Goal: Obtain resource: Download file/media

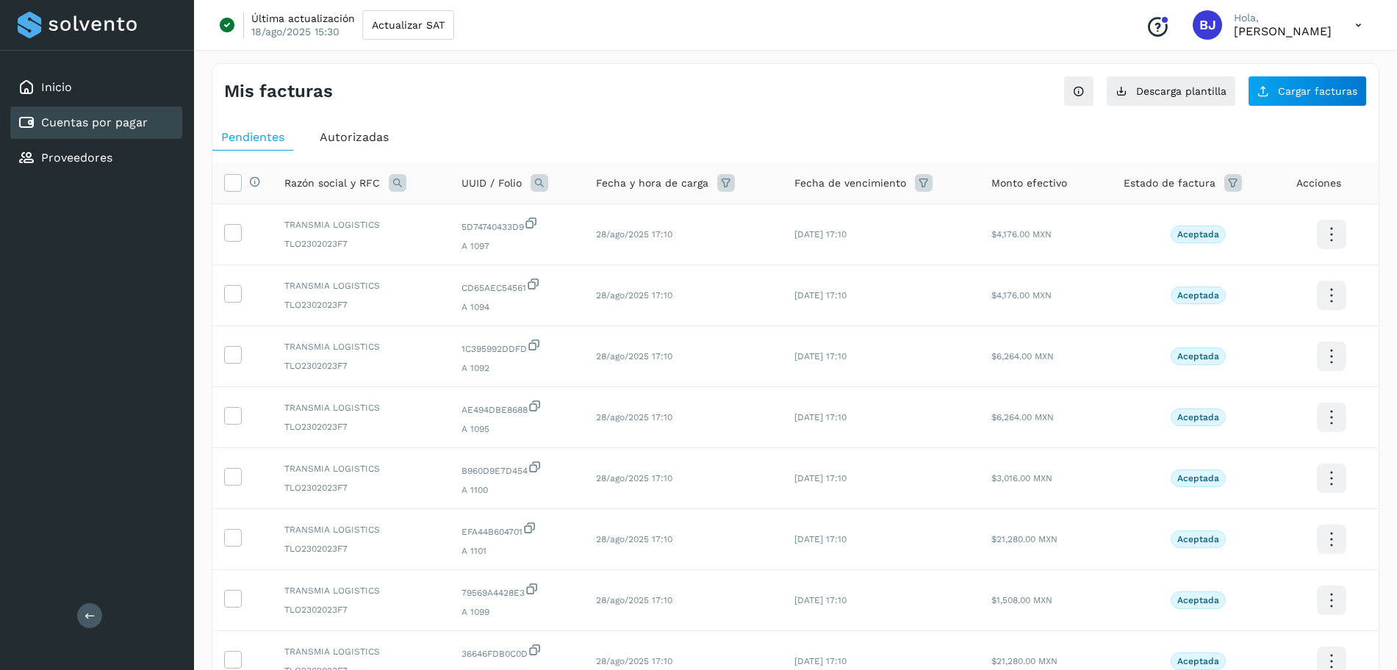
click at [100, 123] on link "Cuentas por pagar" at bounding box center [94, 122] width 107 height 14
click at [106, 82] on div "Inicio" at bounding box center [96, 87] width 172 height 32
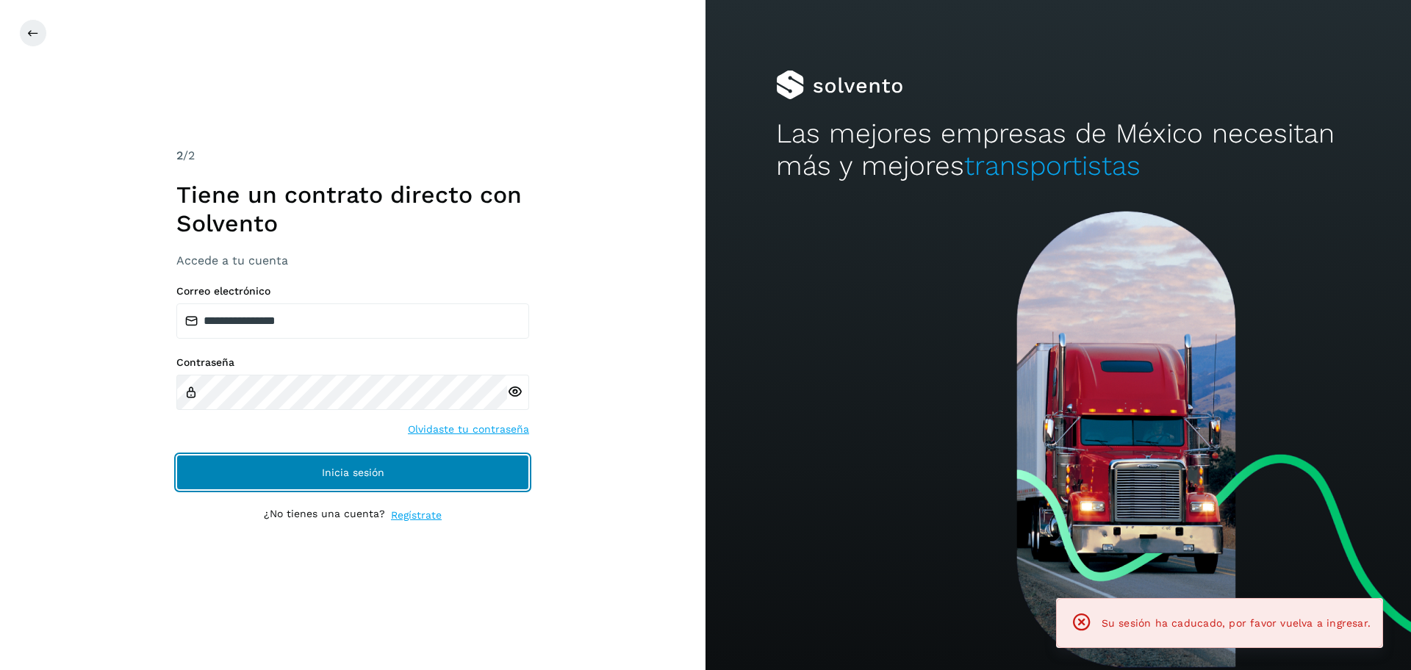
click at [334, 470] on span "Inicia sesión" at bounding box center [353, 472] width 62 height 10
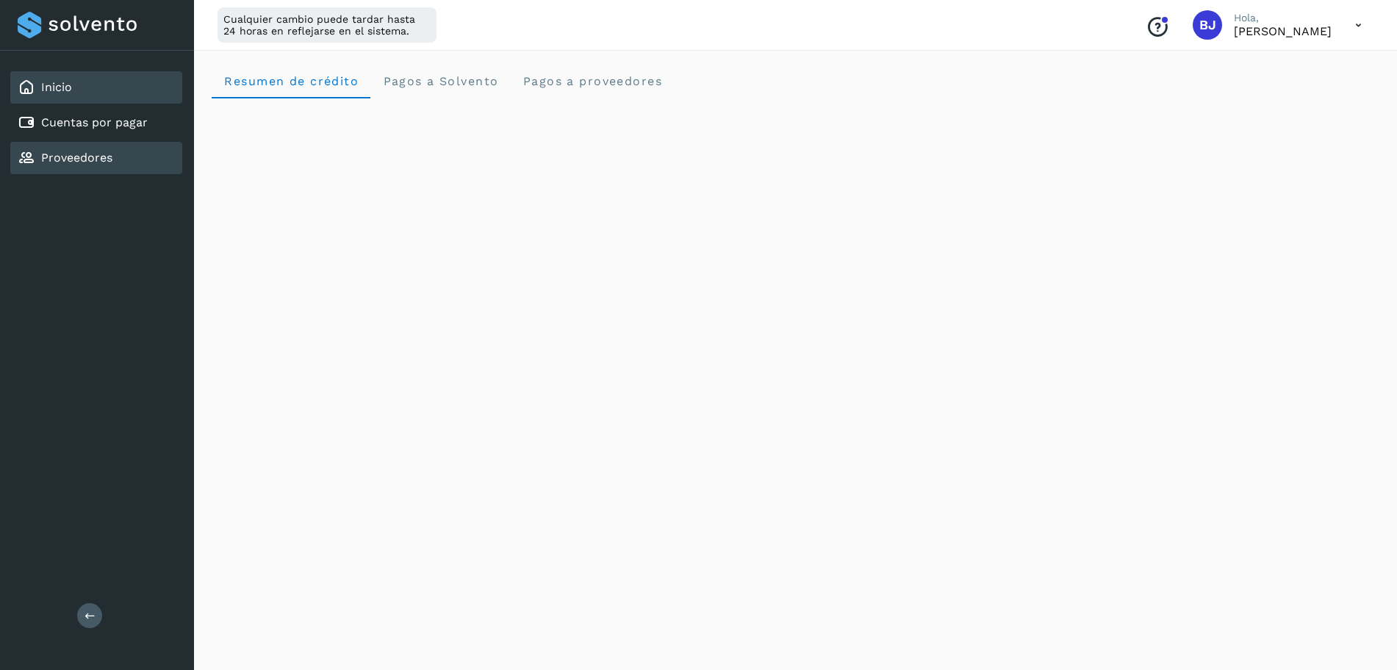
drag, startPoint x: 72, startPoint y: 119, endPoint x: 60, endPoint y: 159, distance: 41.4
click at [73, 116] on link "Cuentas por pagar" at bounding box center [94, 122] width 107 height 14
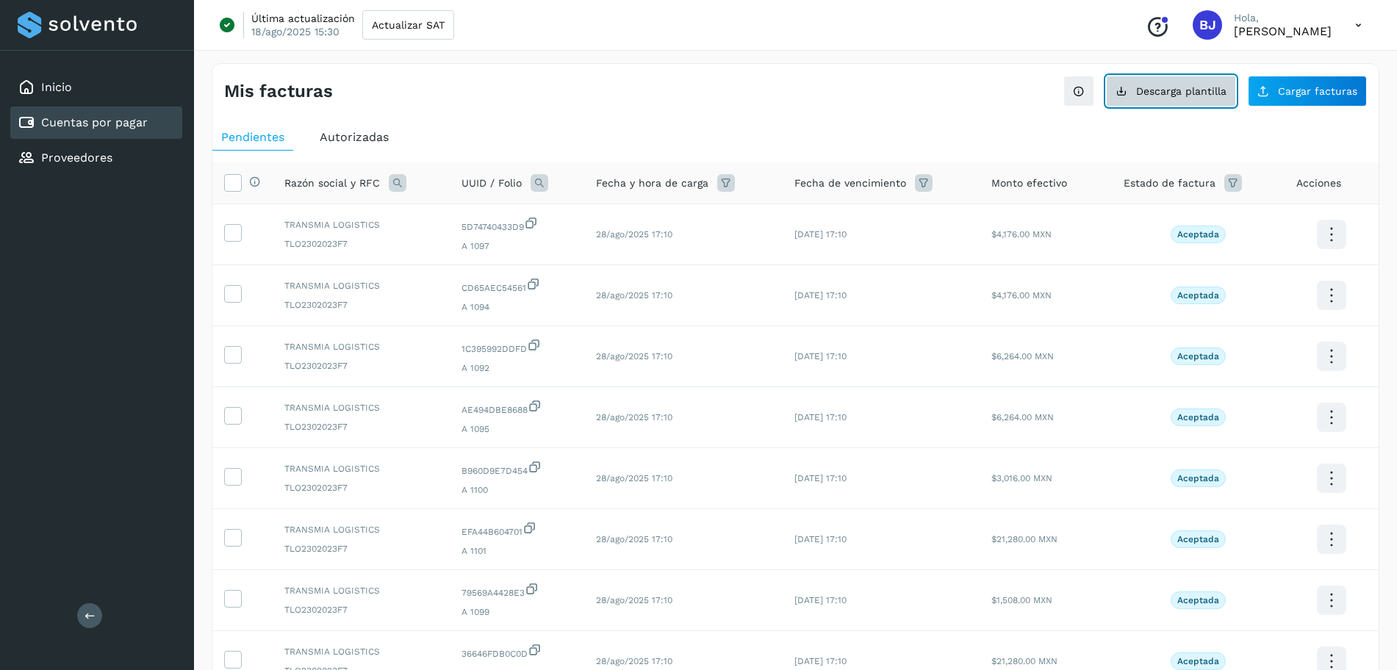
click at [1157, 81] on button "Descarga plantilla" at bounding box center [1171, 91] width 130 height 31
